Goal: Check status: Check status

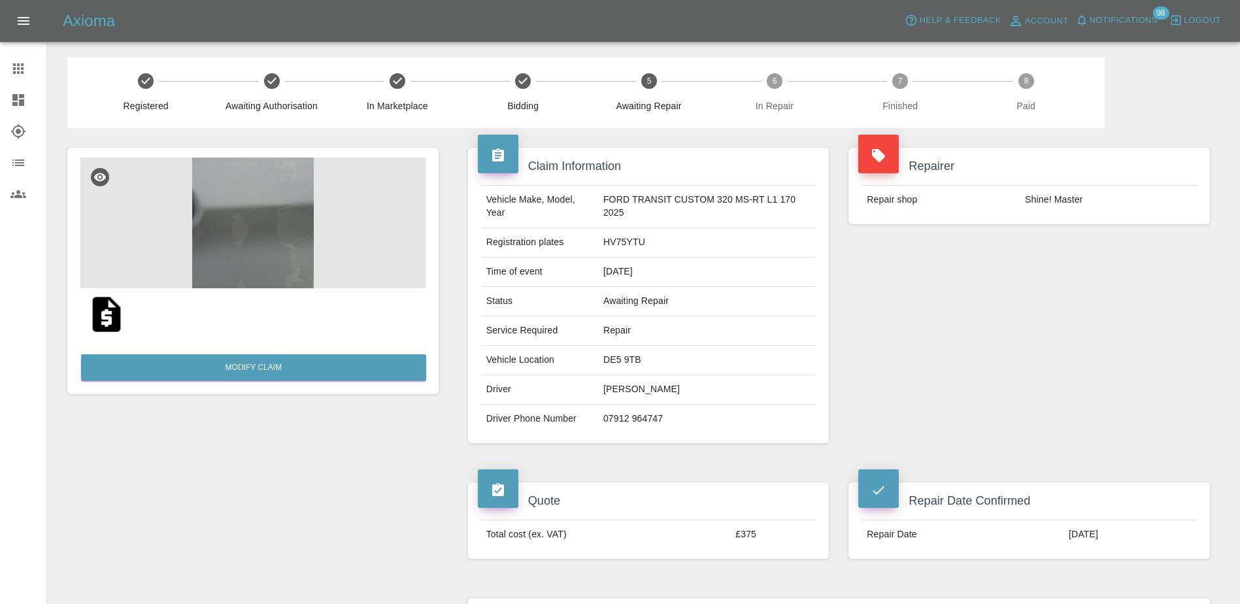
click at [8, 86] on link "Dashboard" at bounding box center [23, 99] width 46 height 31
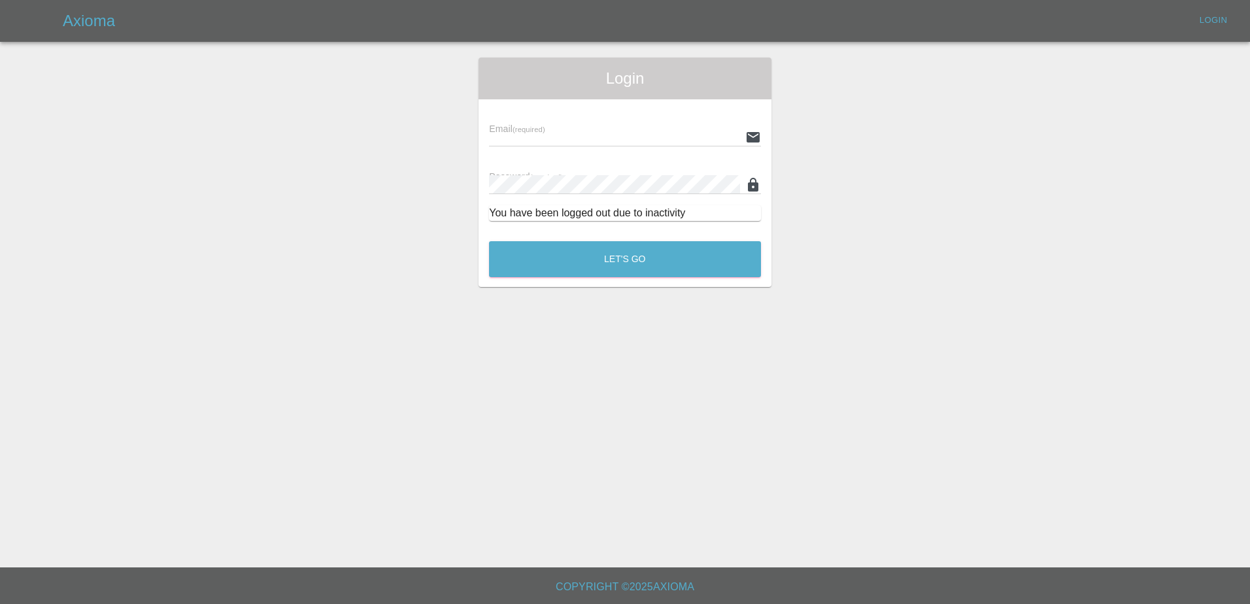
type input "[PERSON_NAME][EMAIL_ADDRESS][PERSON_NAME][DOMAIN_NAME]"
click at [587, 286] on div "Login Email (required) [PERSON_NAME][EMAIL_ADDRESS][PERSON_NAME][DOMAIN_NAME] P…" at bounding box center [624, 172] width 293 height 229
click at [578, 264] on button "Let's Go" at bounding box center [625, 259] width 272 height 36
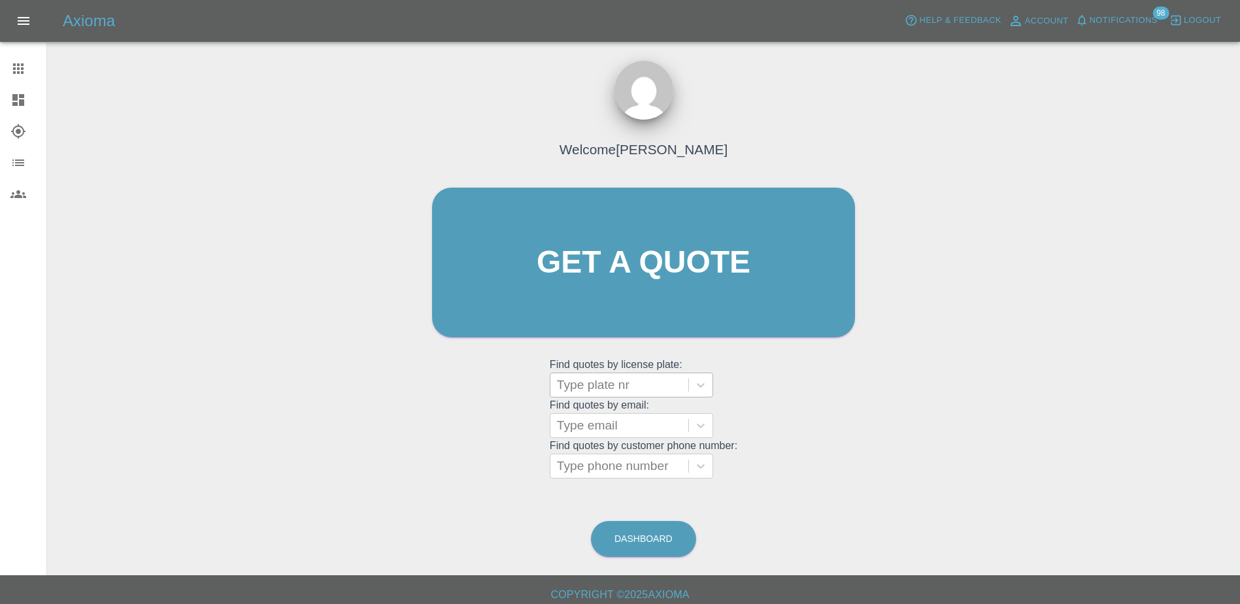
click at [605, 380] on div at bounding box center [619, 385] width 125 height 18
paste input "DY75UCU"
type input "DY75UCU"
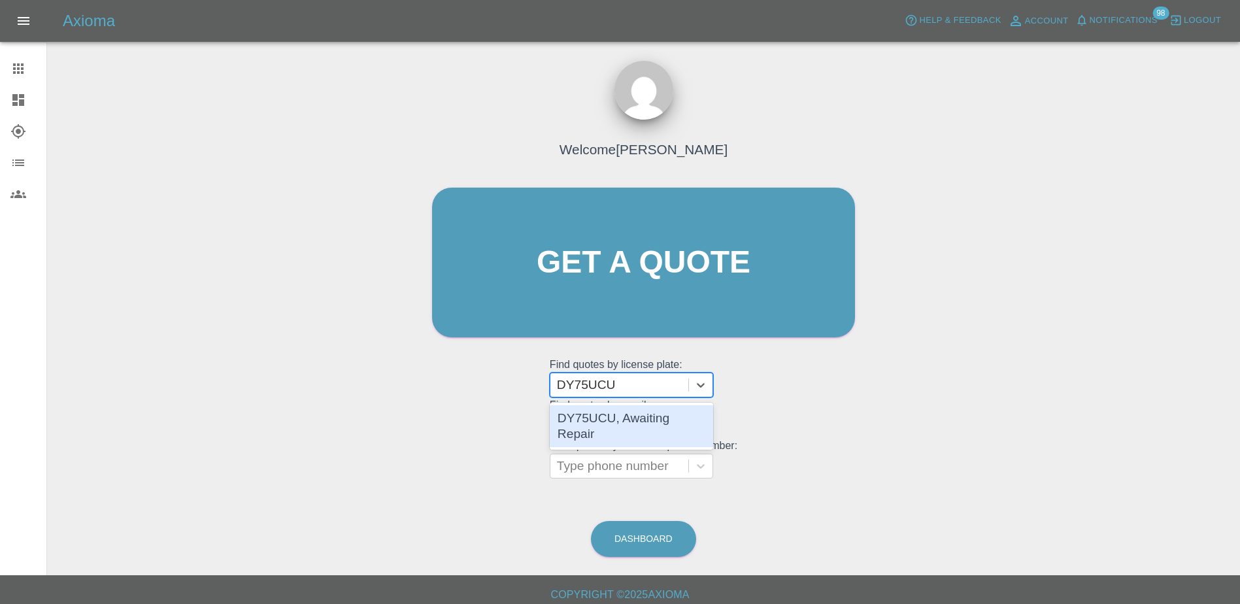
click at [640, 428] on div "DY75UCU, Awaiting Repair" at bounding box center [631, 426] width 163 height 42
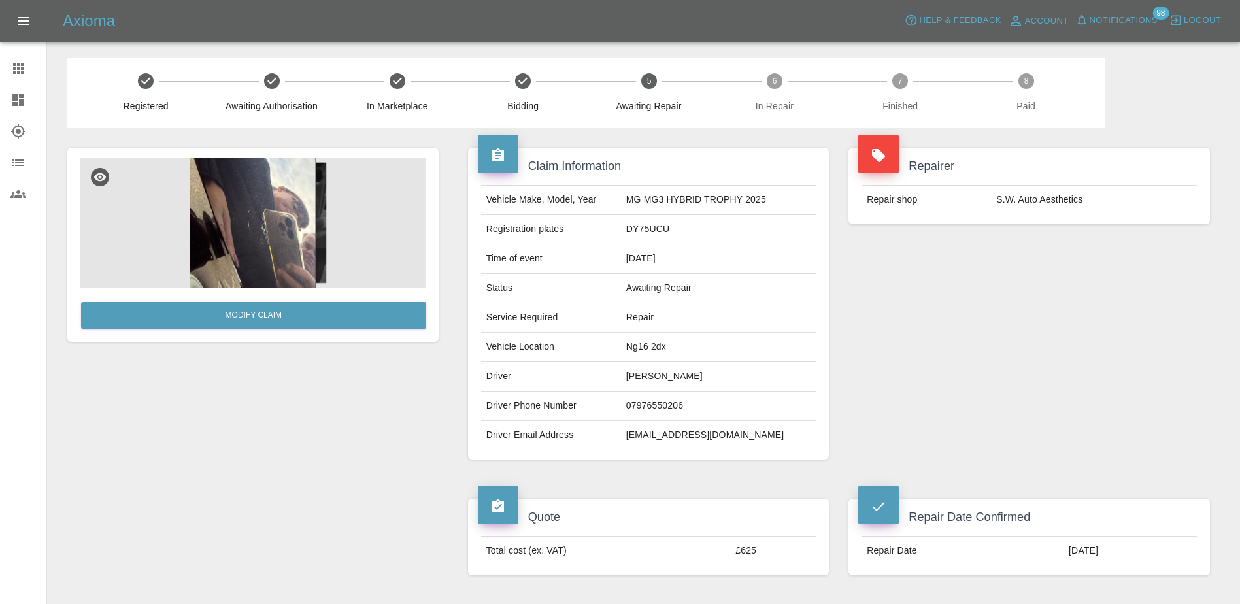
click at [11, 73] on icon at bounding box center [18, 69] width 16 height 16
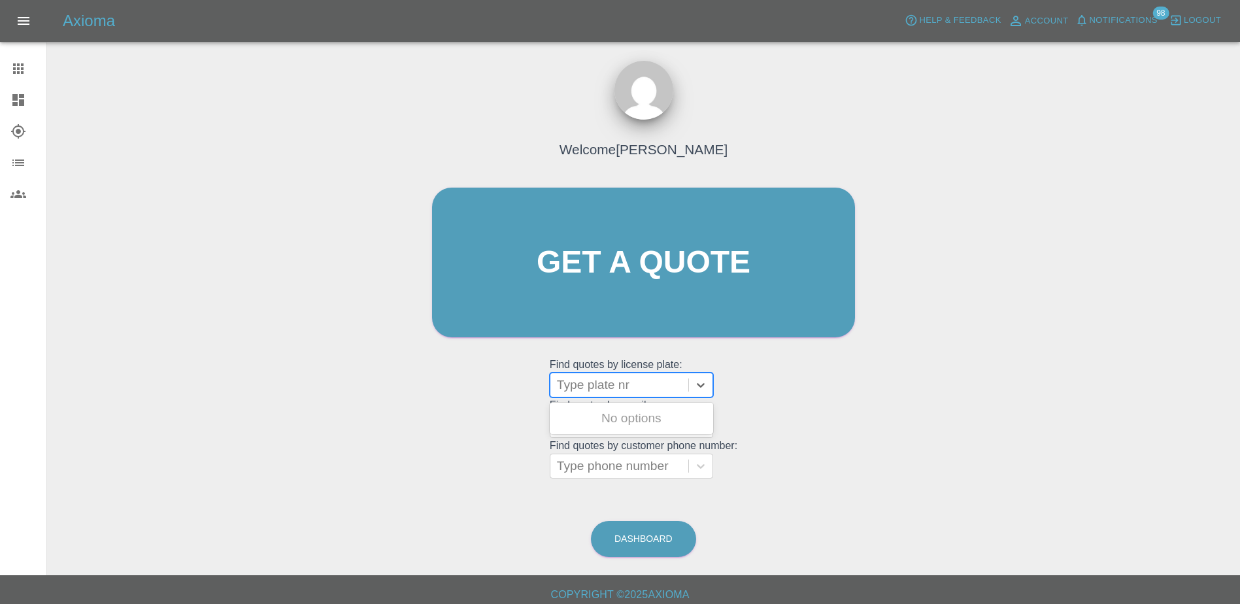
click at [582, 381] on div at bounding box center [619, 385] width 125 height 18
paste input "DU75XTA"
type input "DU75XTA"
click at [603, 410] on div "DU75XTA, Awaiting Repair" at bounding box center [631, 426] width 163 height 42
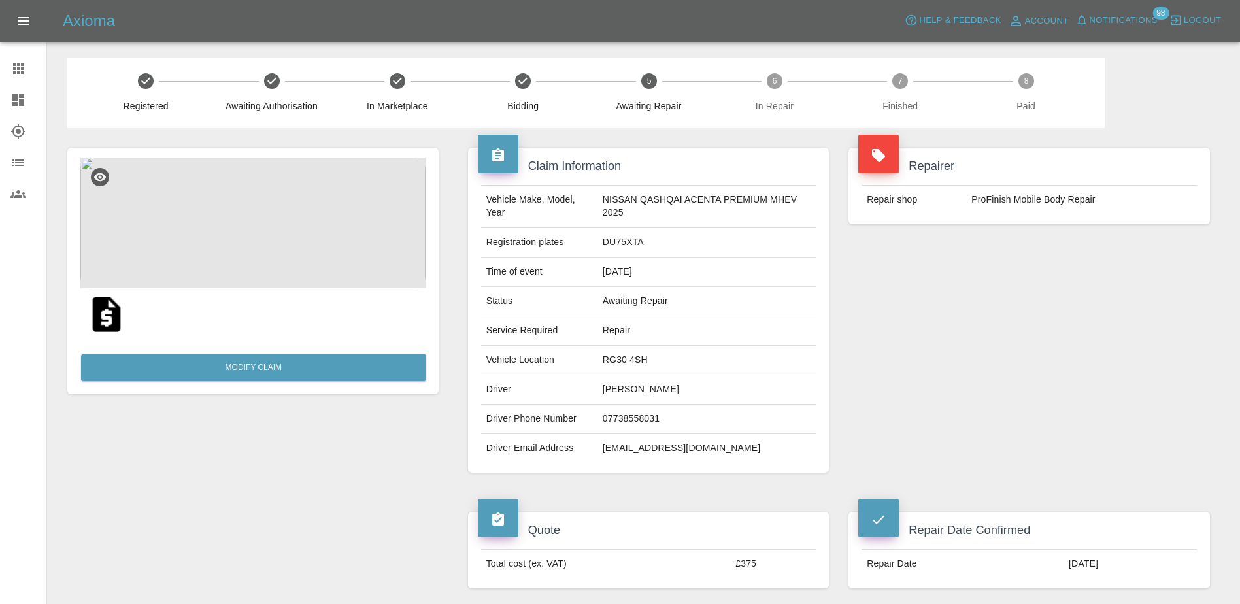
click at [27, 103] on div at bounding box center [28, 100] width 37 height 16
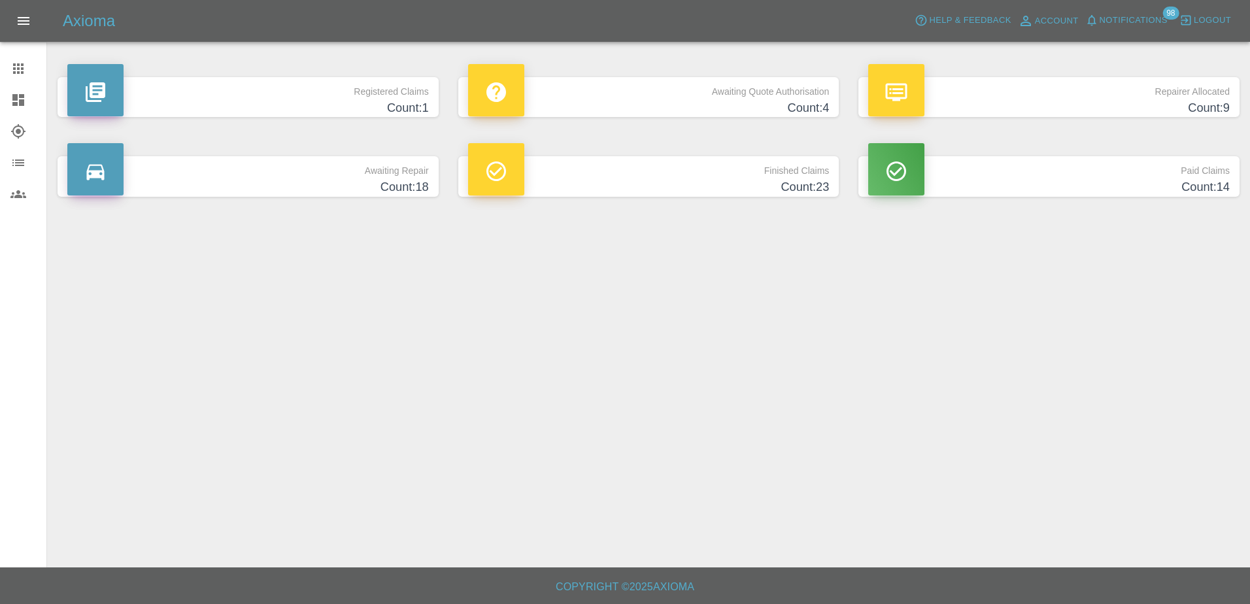
click at [16, 63] on icon at bounding box center [18, 69] width 16 height 16
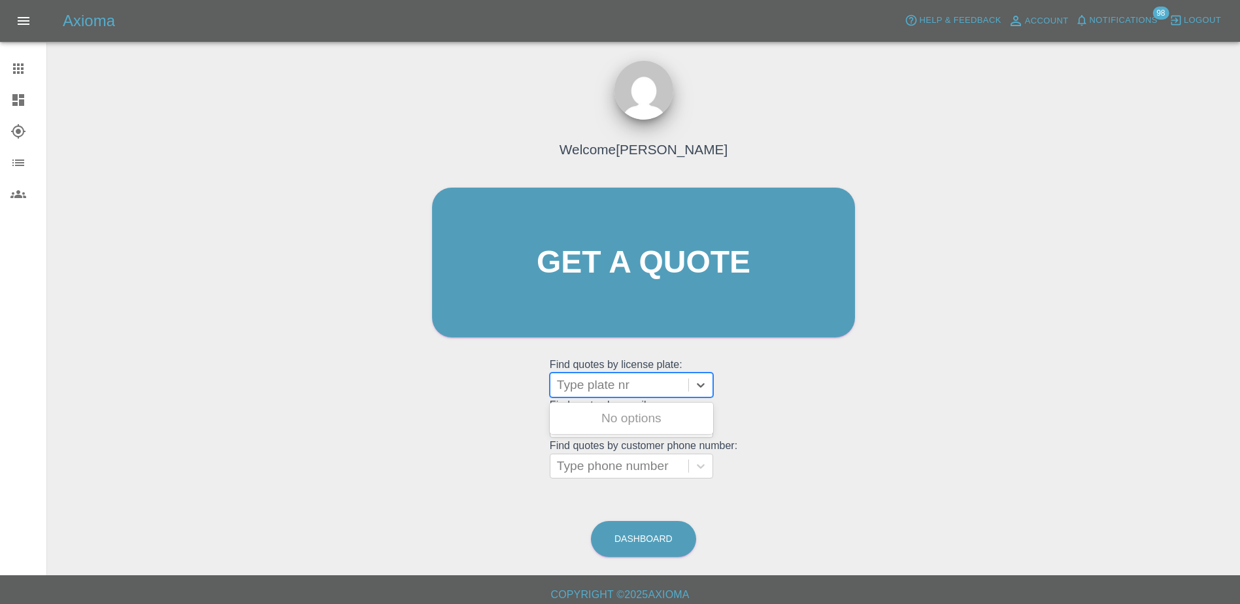
click at [612, 382] on div at bounding box center [619, 385] width 125 height 18
paste input "DP25OTC"
type input "DP25OTC"
click at [638, 420] on div "DP25OTC, Bidding" at bounding box center [631, 418] width 163 height 26
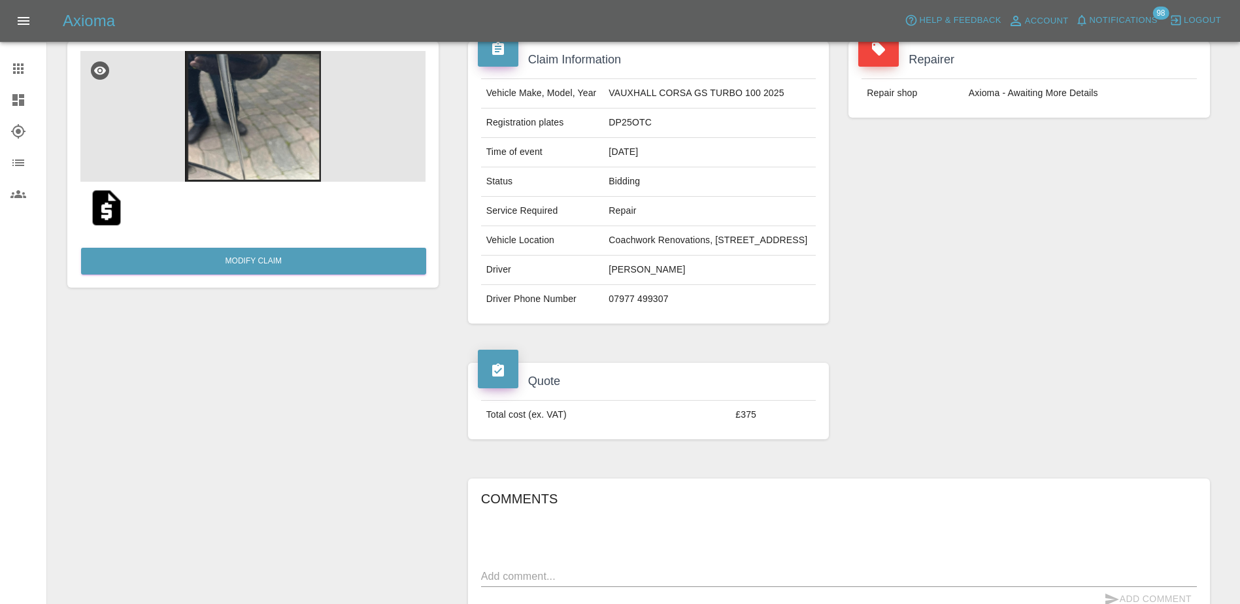
scroll to position [65, 0]
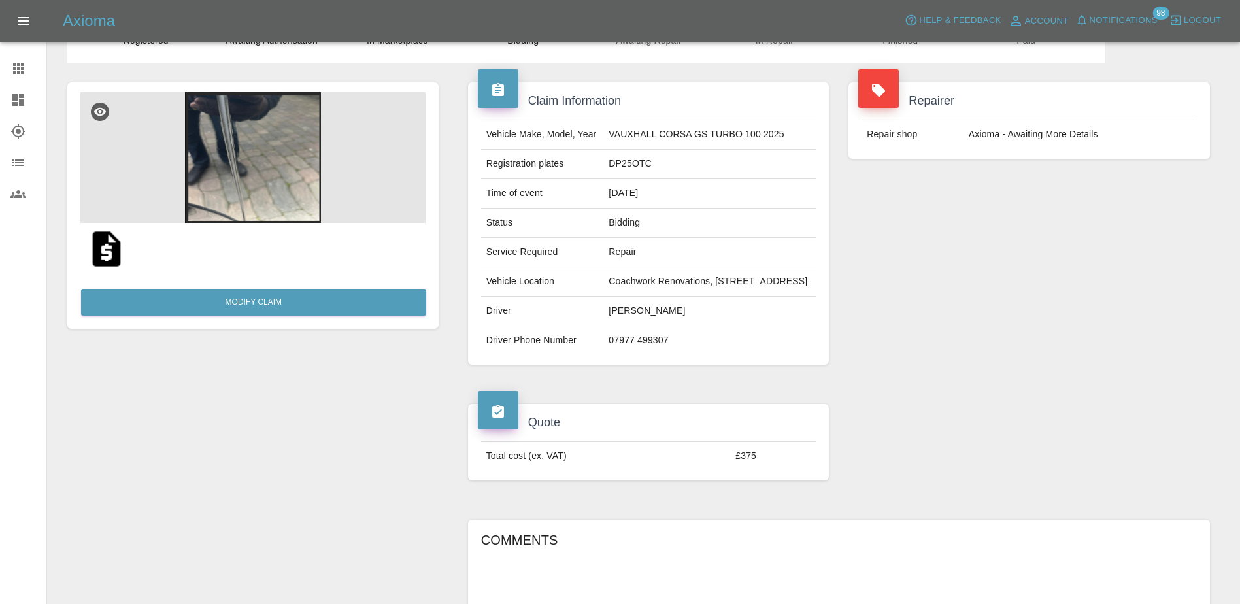
drag, startPoint x: 0, startPoint y: 65, endPoint x: 59, endPoint y: 72, distance: 59.2
click at [0, 65] on html "Axioma Help & Feedback Account Notifications 98 Logout Claims Dashboard Explore…" at bounding box center [620, 460] width 1240 height 1051
click at [15, 104] on icon at bounding box center [18, 100] width 12 height 12
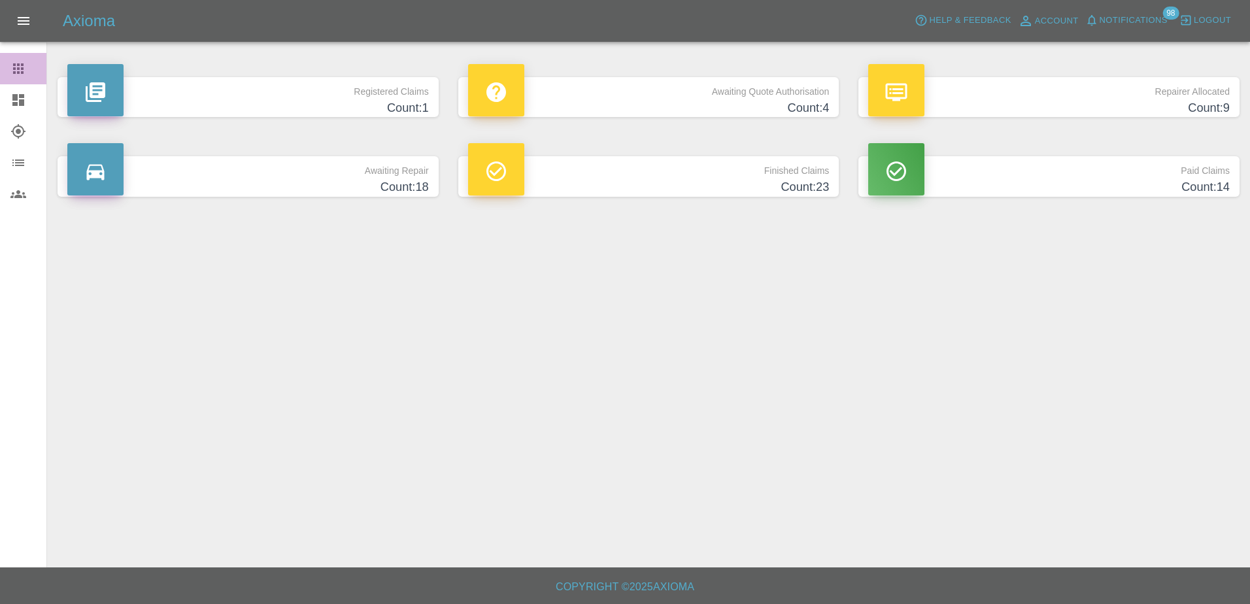
click at [3, 60] on link "Claims" at bounding box center [23, 68] width 46 height 31
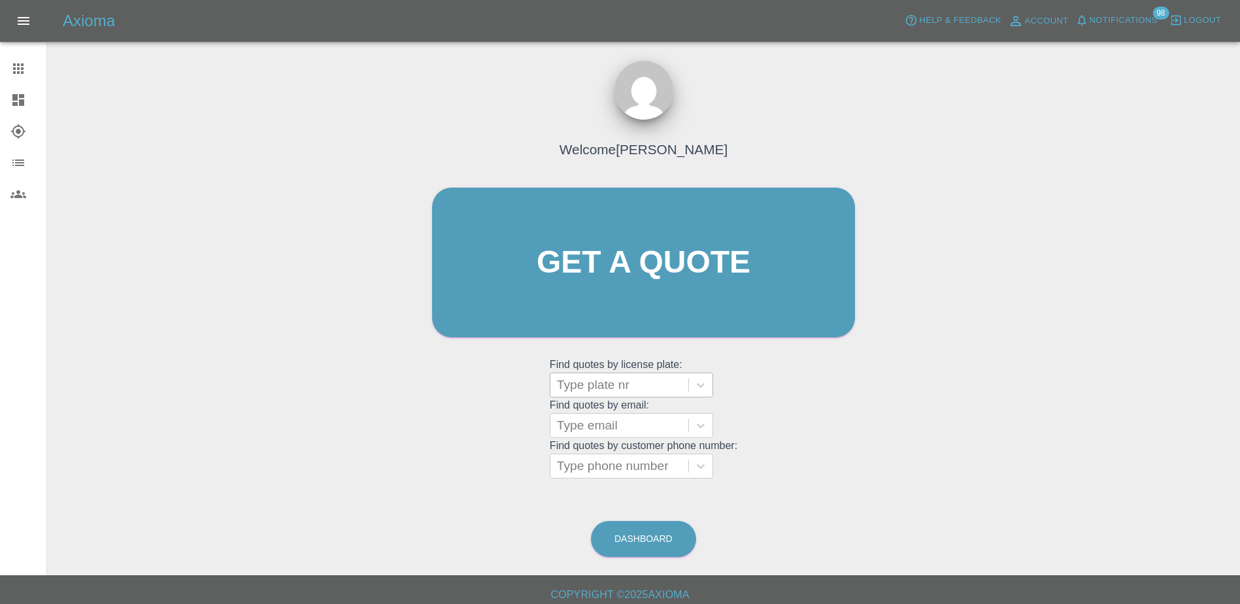
click at [629, 386] on div at bounding box center [619, 385] width 125 height 18
paste input "DV75UPW"
type input "DV75UPW"
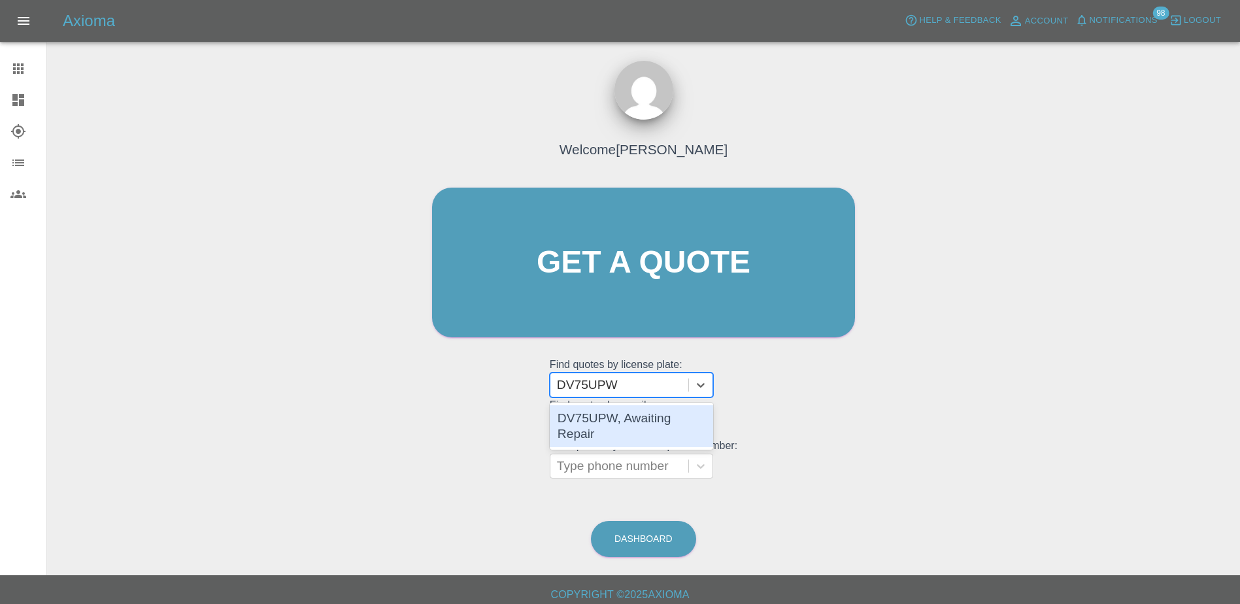
click at [593, 422] on div "DV75UPW, Awaiting Repair" at bounding box center [631, 426] width 163 height 42
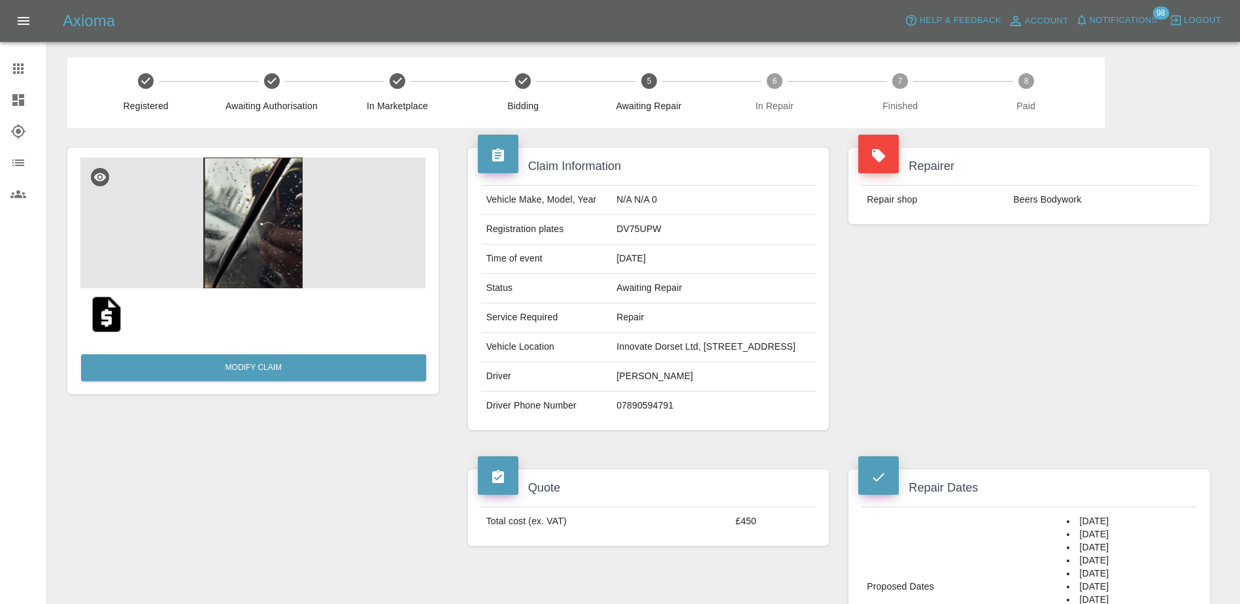
click at [611, 244] on td "DV75UPW" at bounding box center [713, 229] width 205 height 29
copy td "DV75UPW"
click at [1108, 407] on div "Repairer Repair shop Beers Bodywork" at bounding box center [1029, 289] width 381 height 322
click at [19, 76] on link "Claims" at bounding box center [23, 68] width 46 height 31
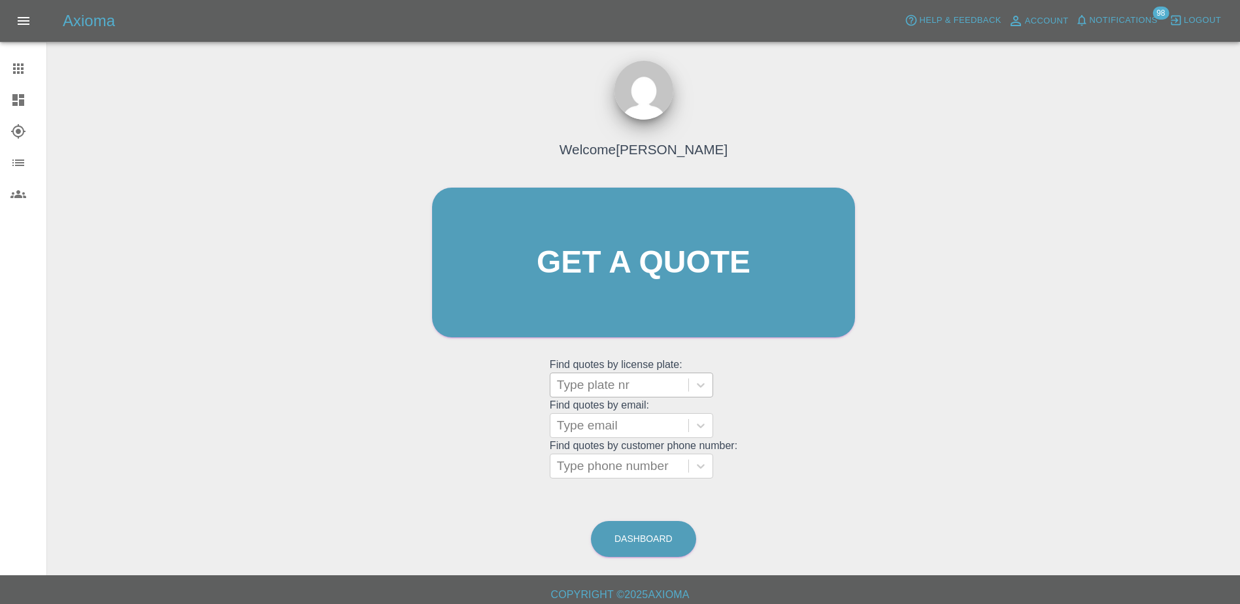
click at [629, 393] on div at bounding box center [619, 385] width 125 height 18
paste input "DT25UXO"
type input "DT25UXO"
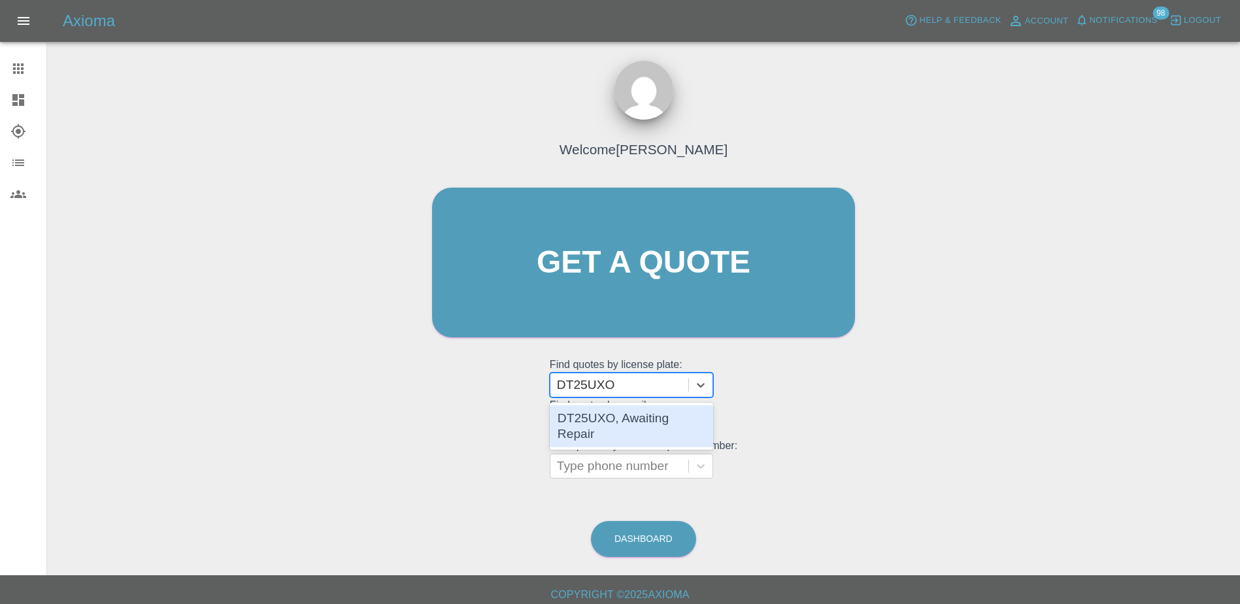
click at [609, 413] on div "DT25UXO, Awaiting Repair" at bounding box center [631, 426] width 163 height 42
